Goal: Task Accomplishment & Management: Manage account settings

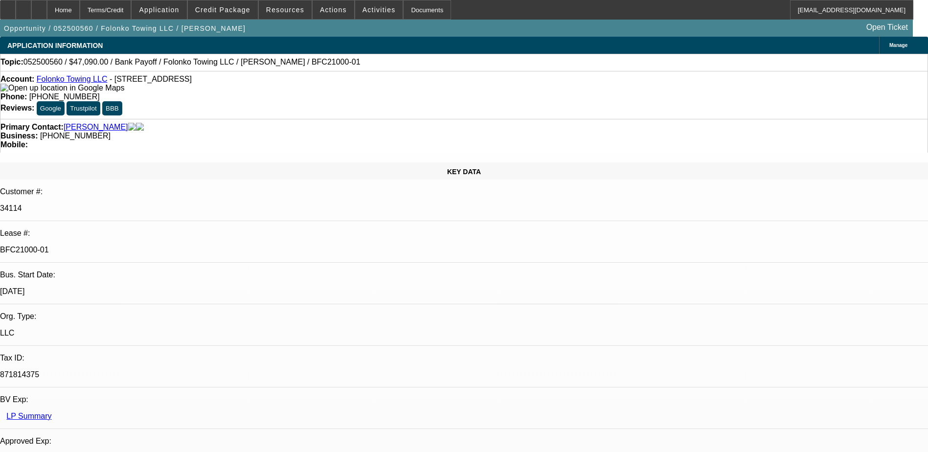
select select "0"
select select "2"
select select "0.1"
select select "0"
select select "2"
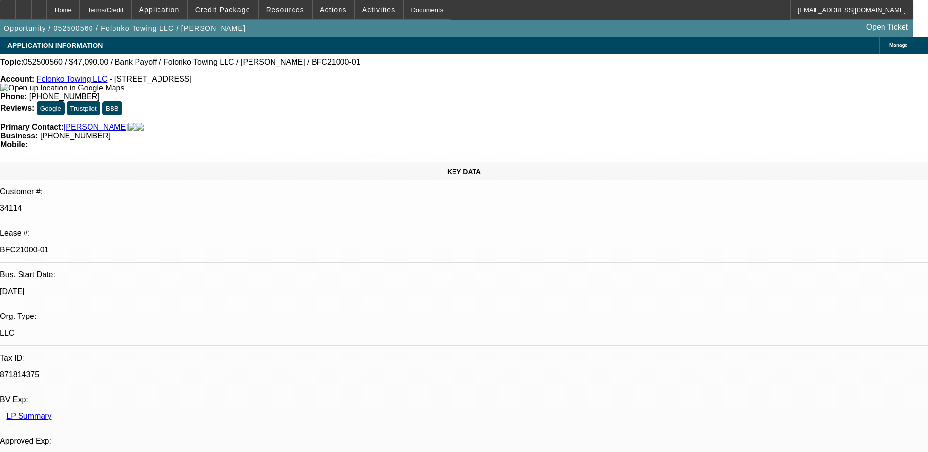
select select "0.1"
select select "0"
select select "2"
select select "0.1"
select select "0"
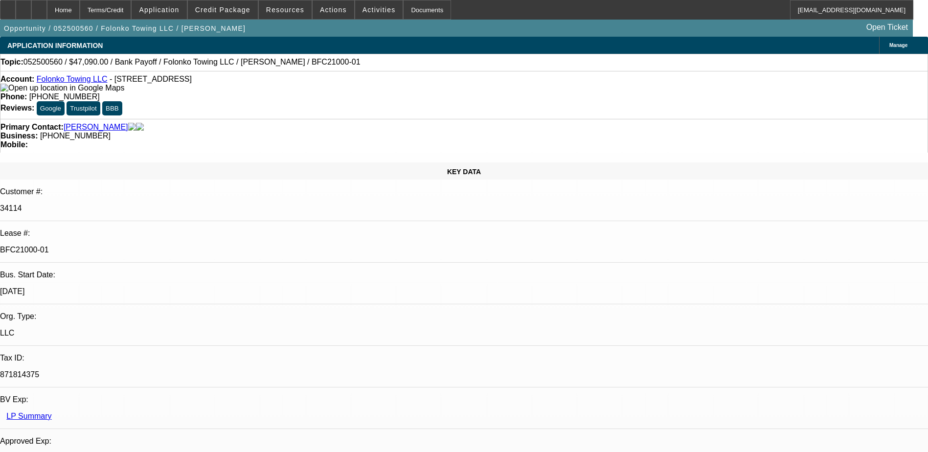
select select "2"
select select "0.1"
select select "1"
select select "2"
select select "4"
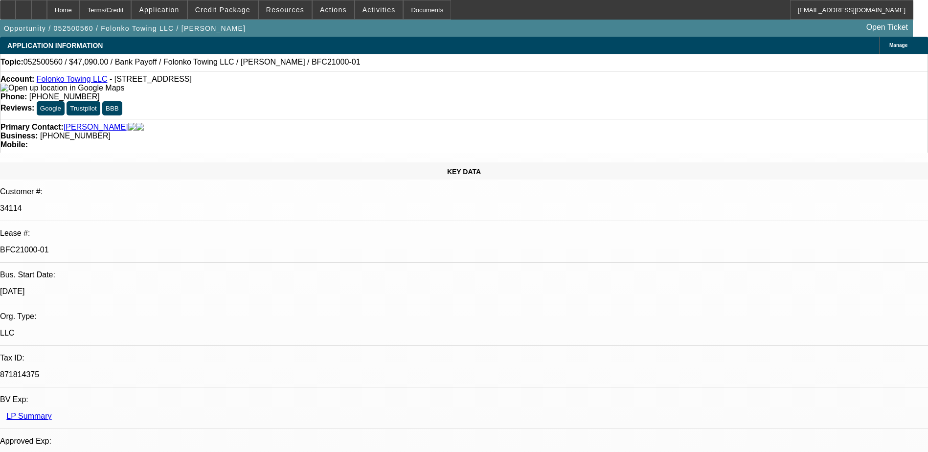
select select "1"
select select "2"
select select "4"
select select "1"
select select "2"
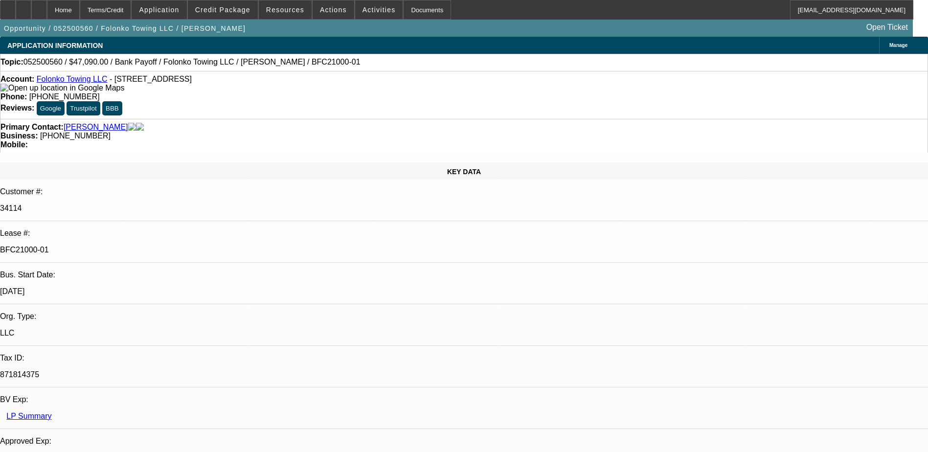
select select "4"
select select "1"
select select "2"
select select "4"
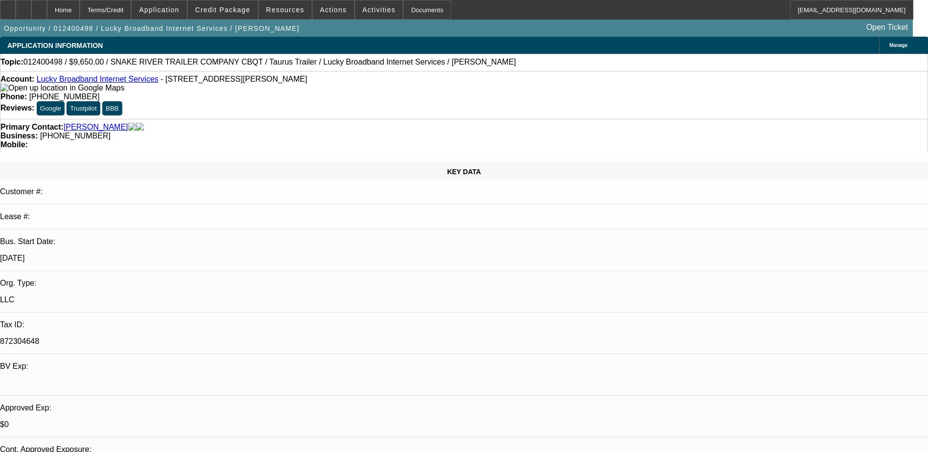
select select "0"
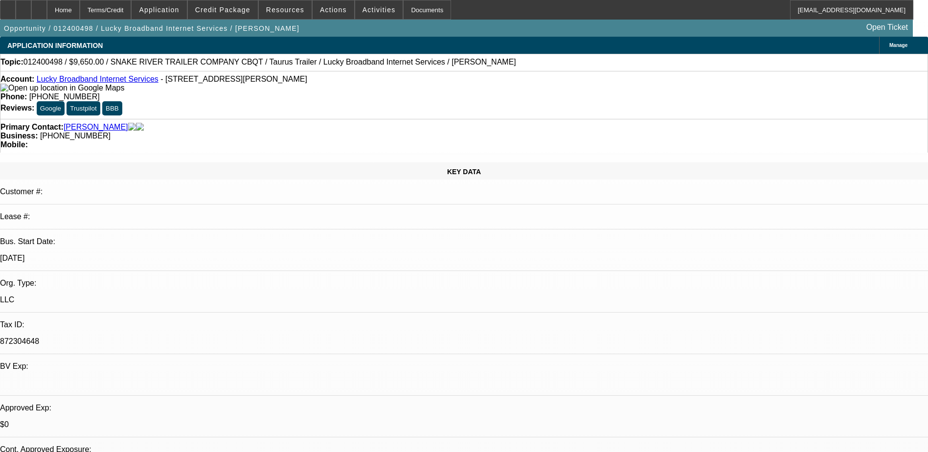
select select "0"
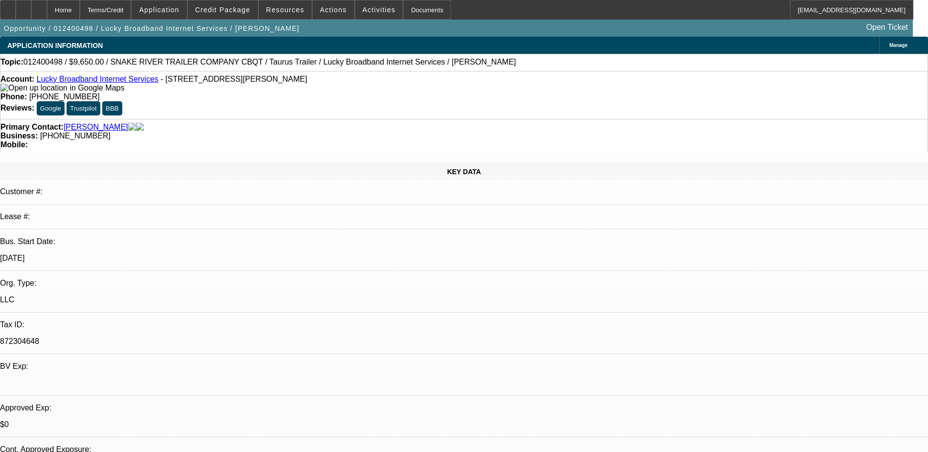
select select "0"
select select "1"
select select "6"
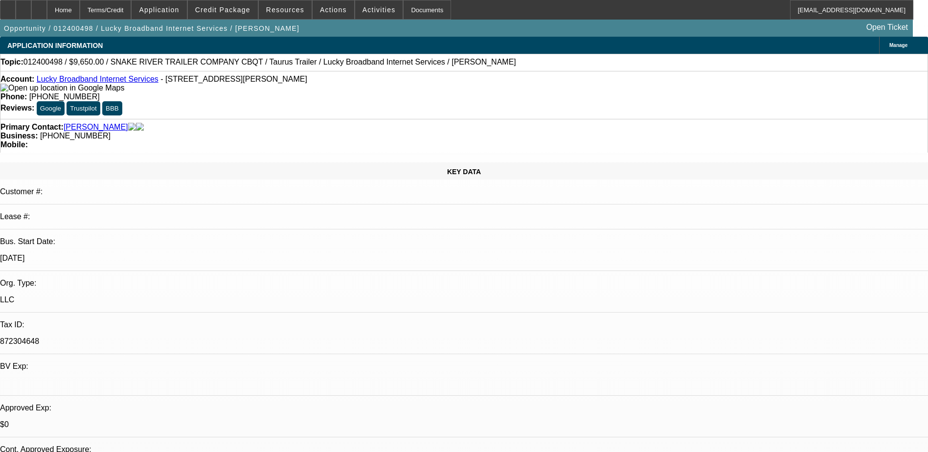
select select "1"
select select "6"
select select "1"
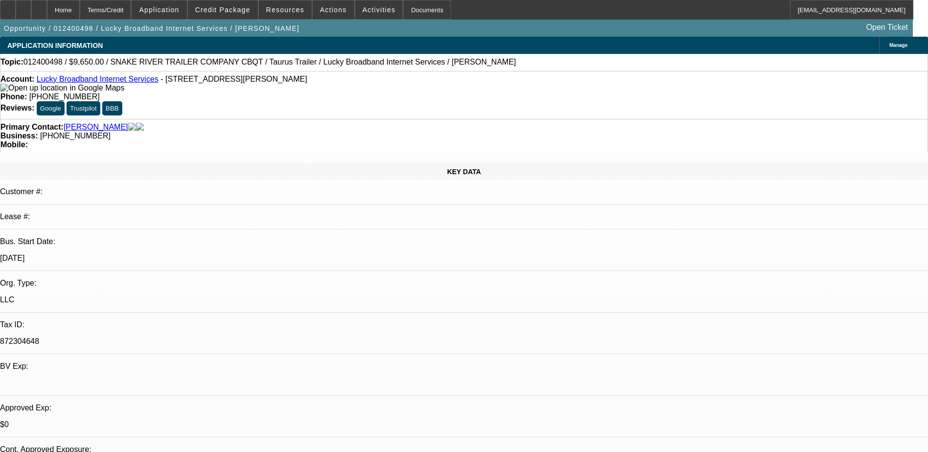
select select "6"
select select "1"
select select "6"
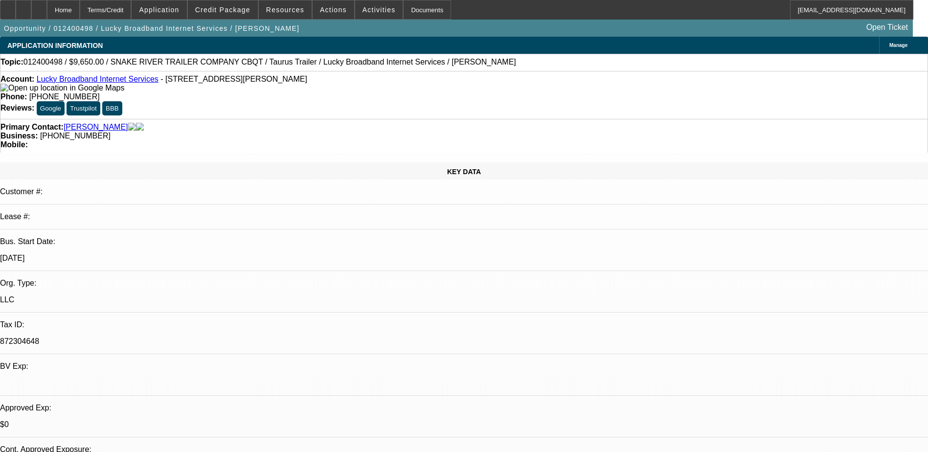
scroll to position [49, 0]
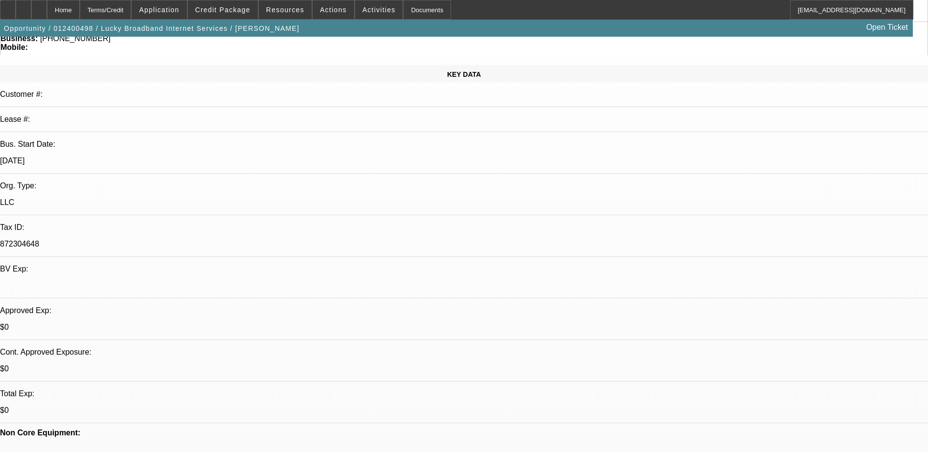
scroll to position [98, 0]
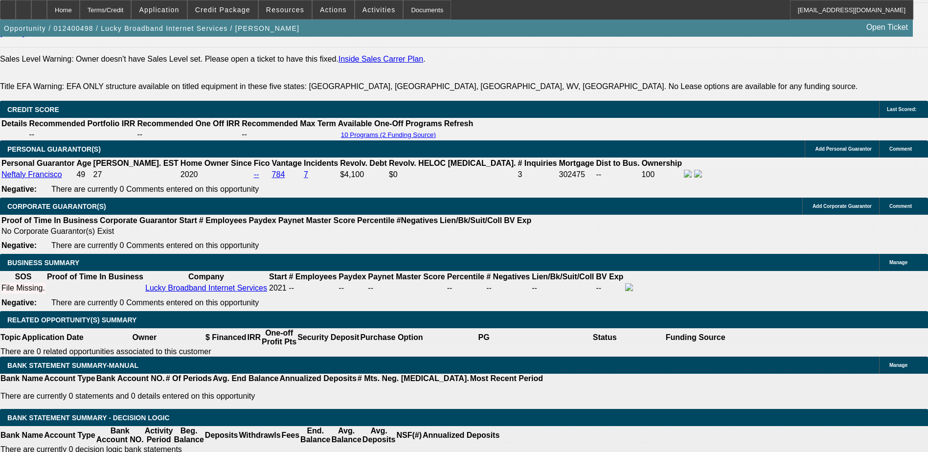
scroll to position [1370, 0]
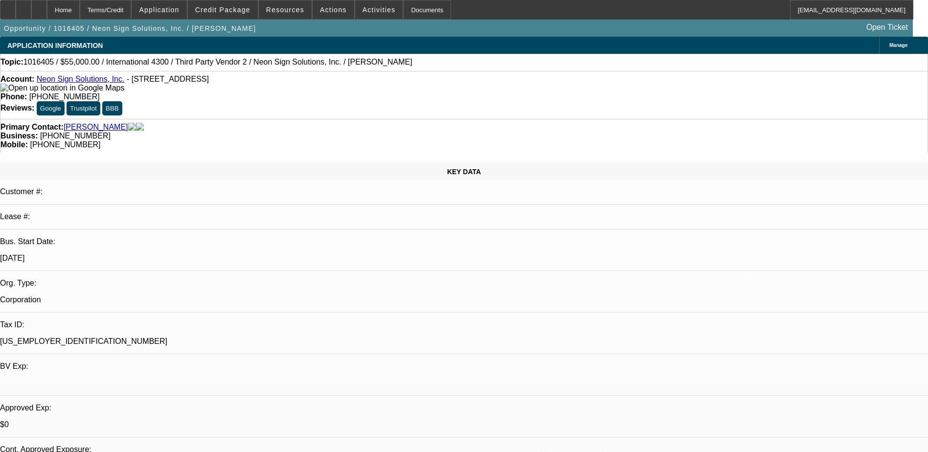
select select "0"
select select "2"
select select "0"
select select "2"
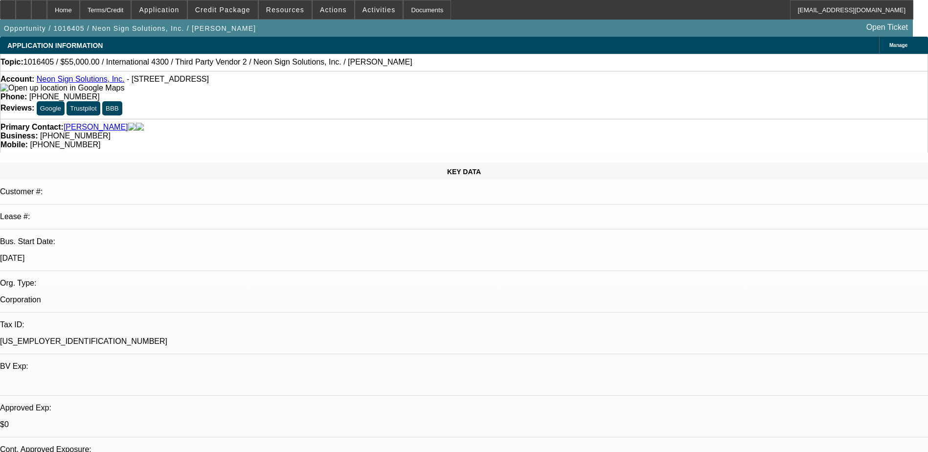
select select "0"
select select "2"
select select "0"
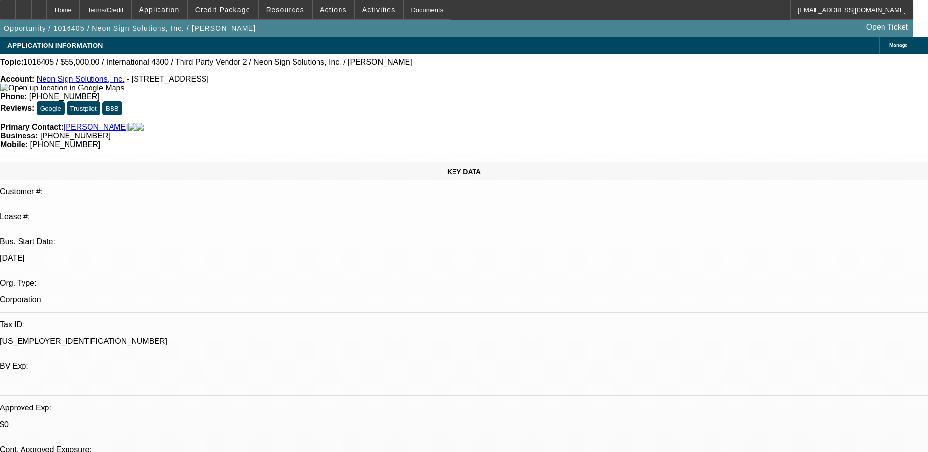
select select "2"
select select "0"
select select "1"
select select "2"
select select "6"
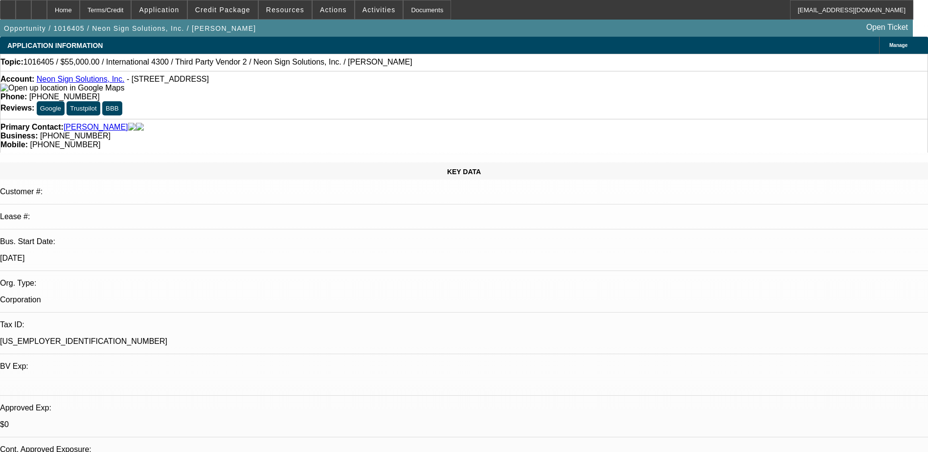
select select "1"
select select "2"
select select "6"
select select "1"
select select "2"
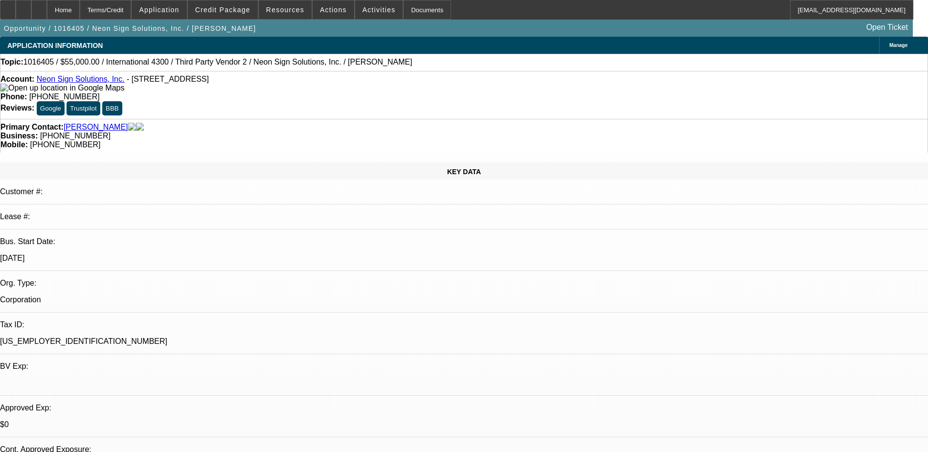
select select "6"
select select "1"
select select "2"
select select "6"
